Goal: Navigation & Orientation: Find specific page/section

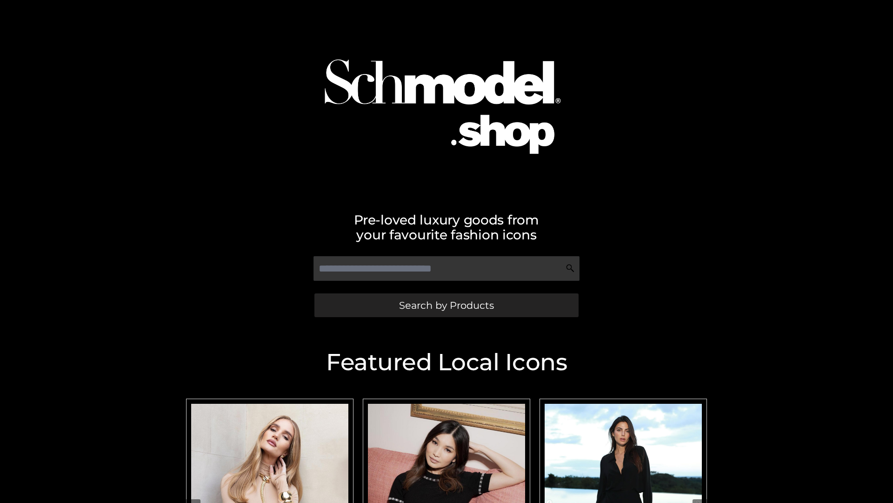
click at [446, 305] on span "Search by Products" at bounding box center [446, 305] width 95 height 10
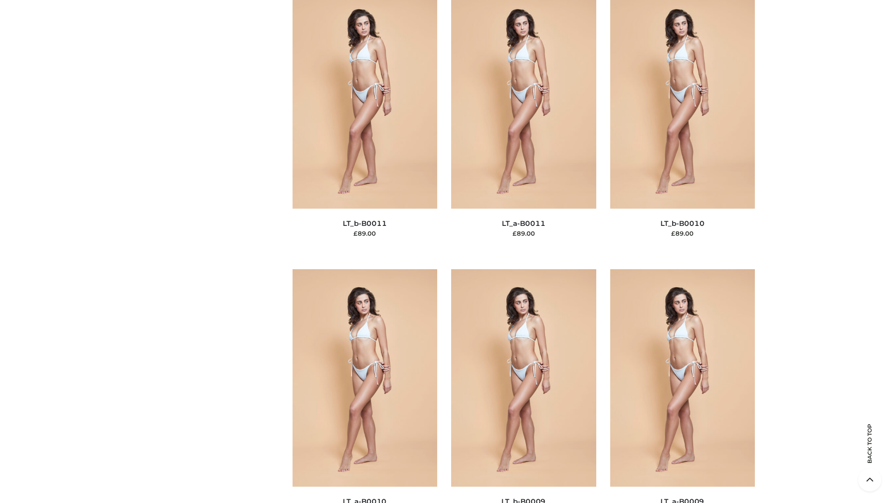
scroll to position [4179, 0]
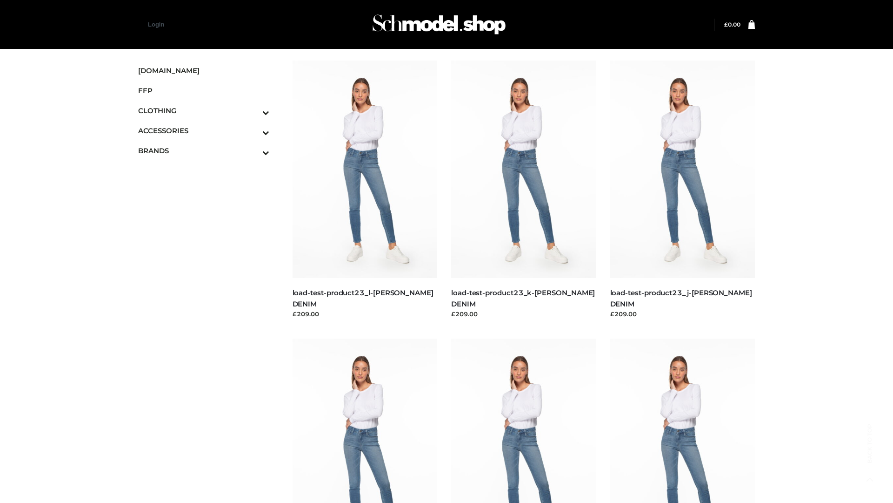
scroll to position [816, 0]
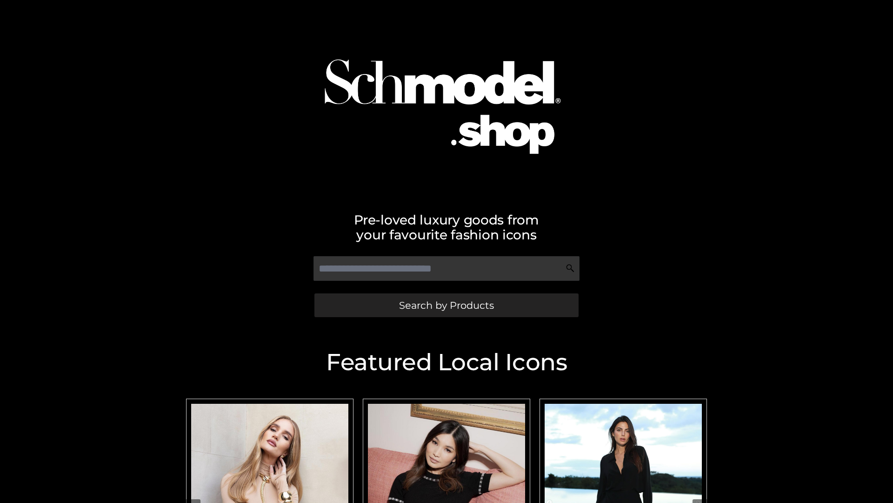
click at [446, 305] on span "Search by Products" at bounding box center [446, 305] width 95 height 10
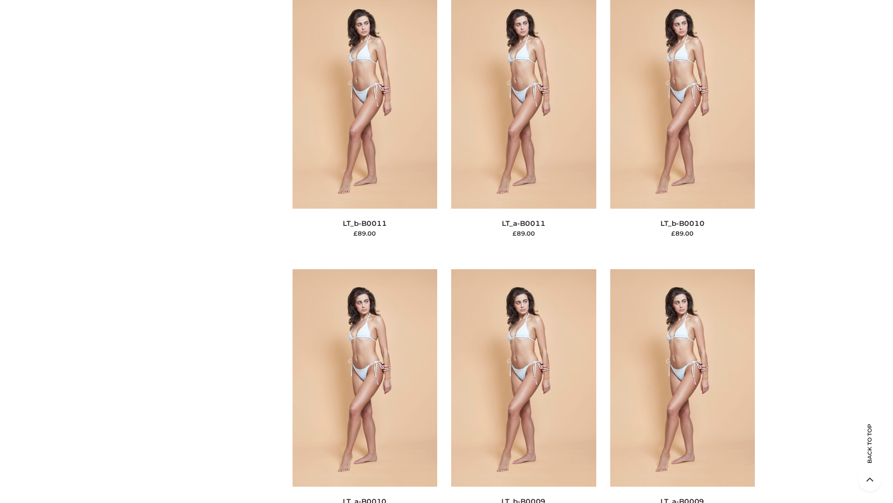
scroll to position [4179, 0]
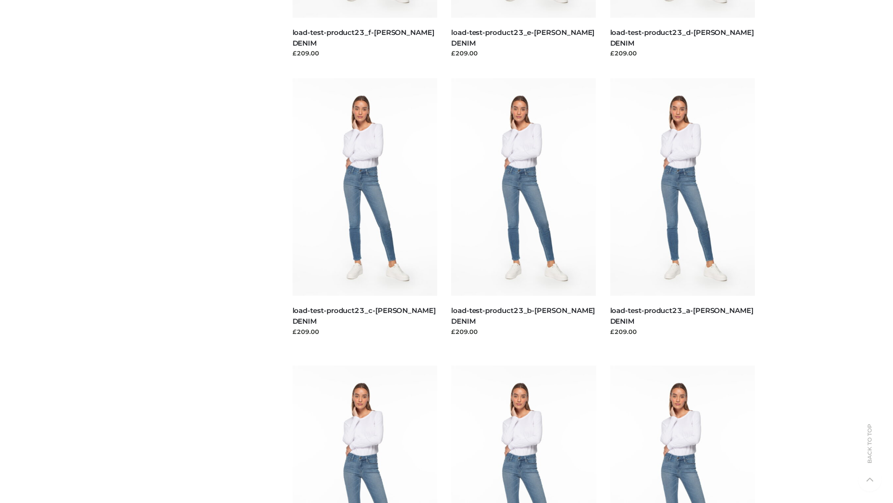
scroll to position [816, 0]
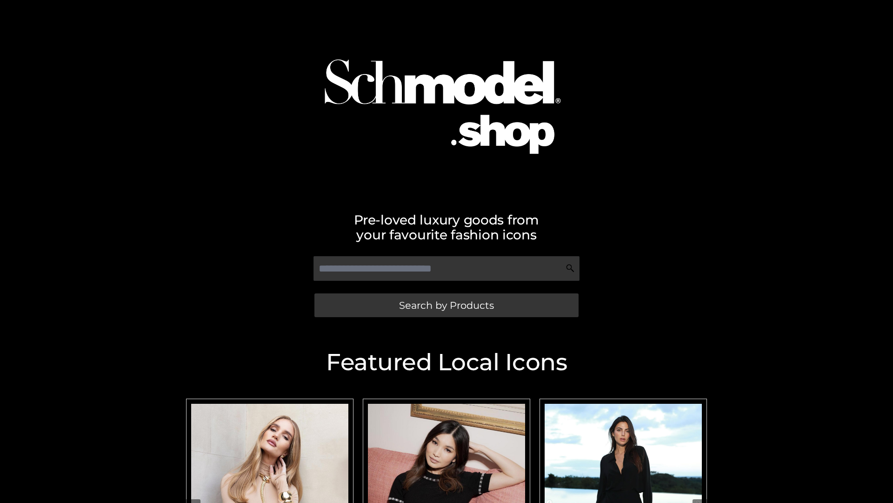
click at [446, 305] on span "Search by Products" at bounding box center [446, 305] width 95 height 10
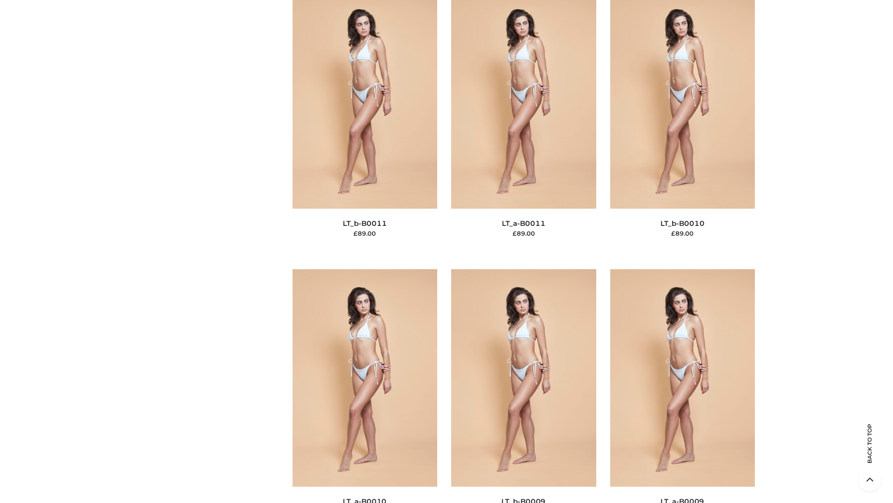
scroll to position [4179, 0]
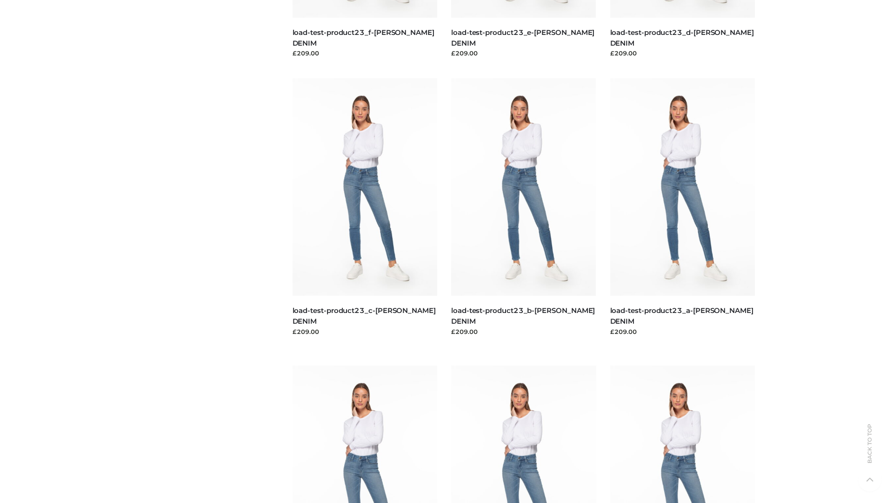
scroll to position [816, 0]
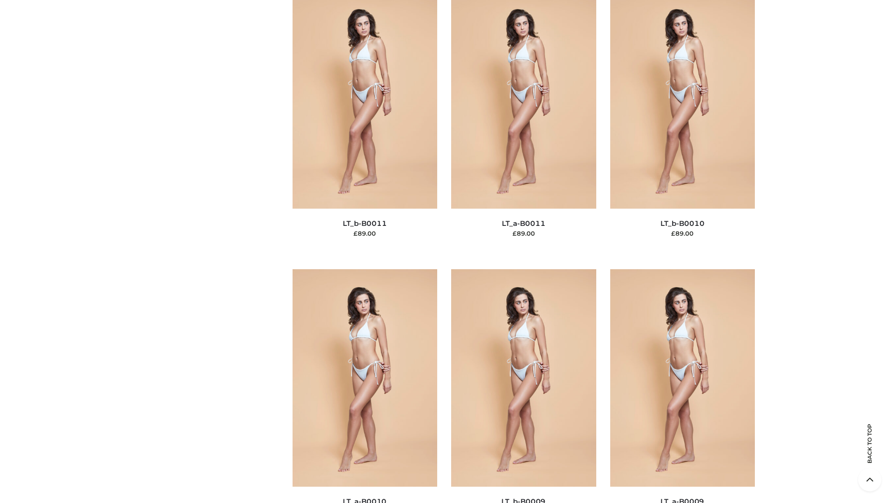
scroll to position [4179, 0]
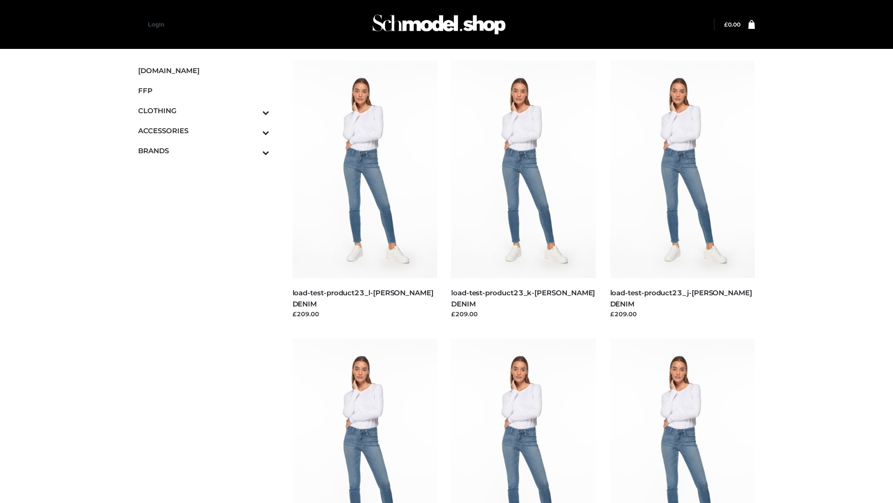
scroll to position [816, 0]
